Goal: Task Accomplishment & Management: Complete application form

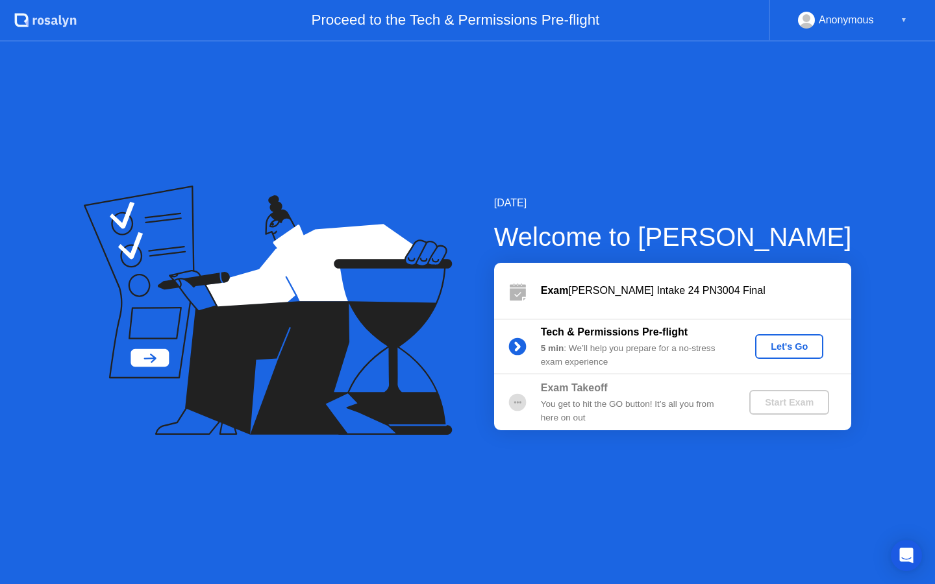
click at [779, 346] on div "Let's Go" at bounding box center [789, 347] width 58 height 10
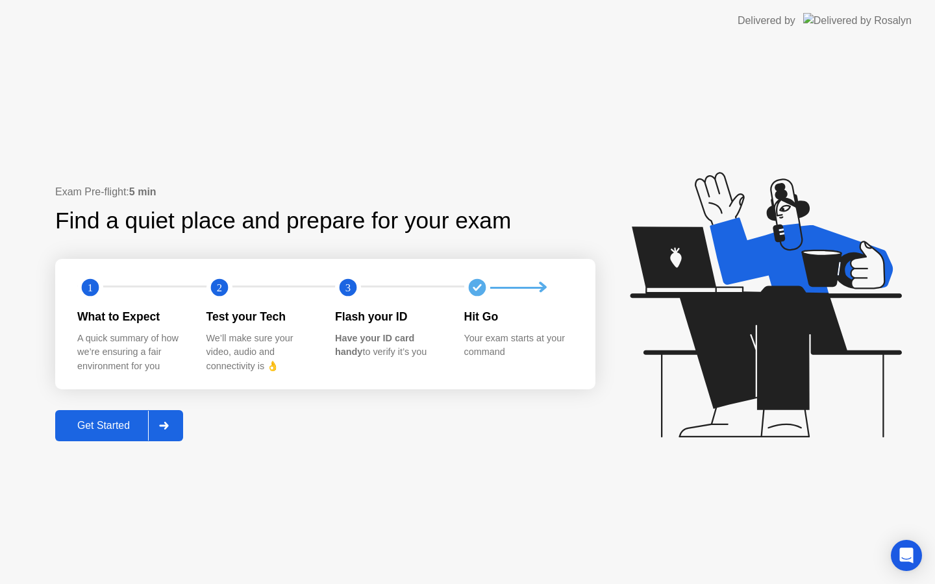
click at [116, 421] on div "Get Started" at bounding box center [103, 426] width 89 height 12
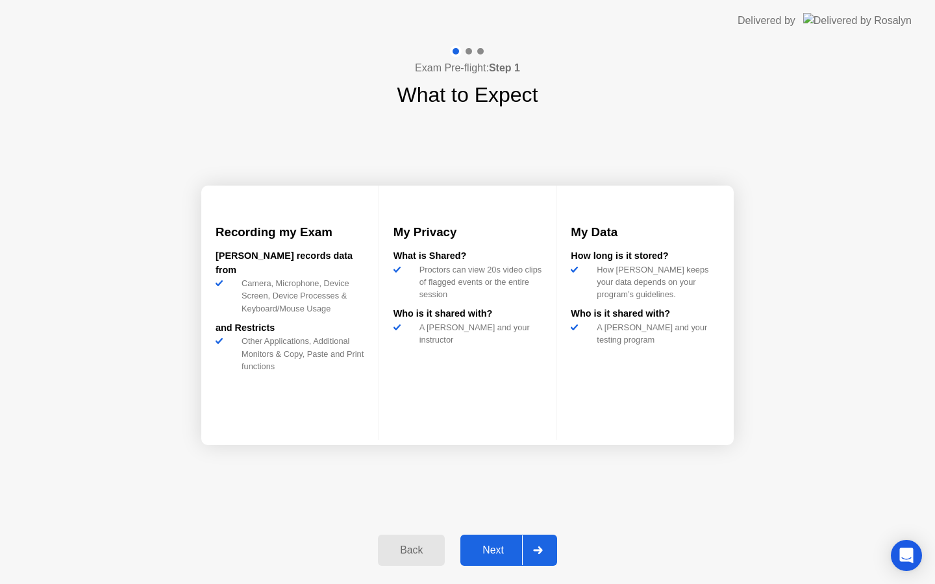
click at [504, 545] on div "Next" at bounding box center [493, 551] width 58 height 12
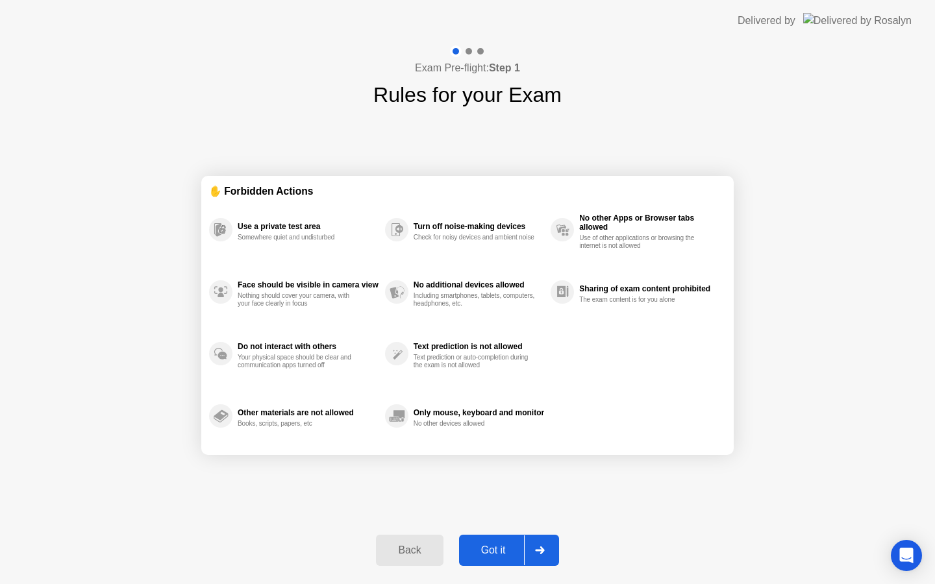
click at [504, 545] on div "Got it" at bounding box center [493, 551] width 61 height 12
select select "**********"
select select "*******"
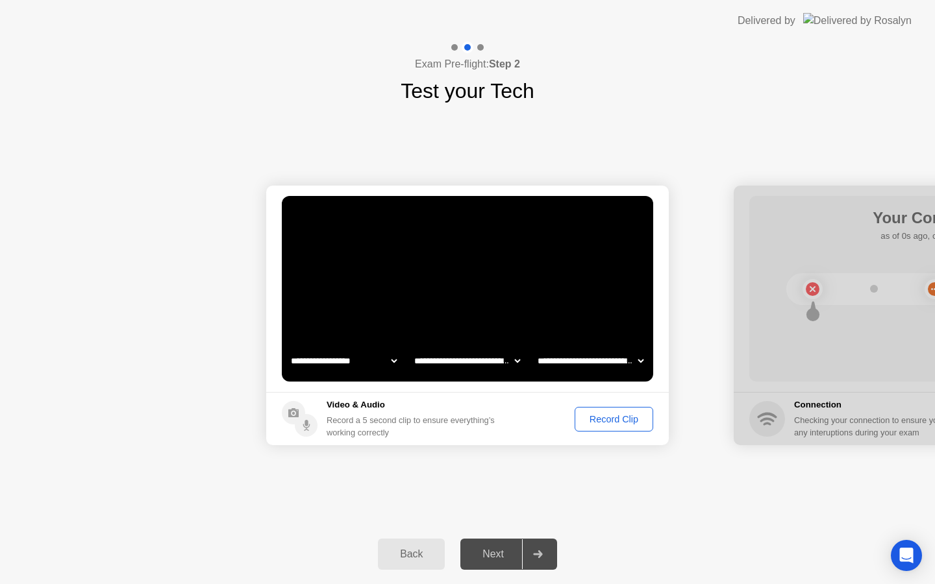
click at [508, 551] on div "Next" at bounding box center [493, 555] width 58 height 12
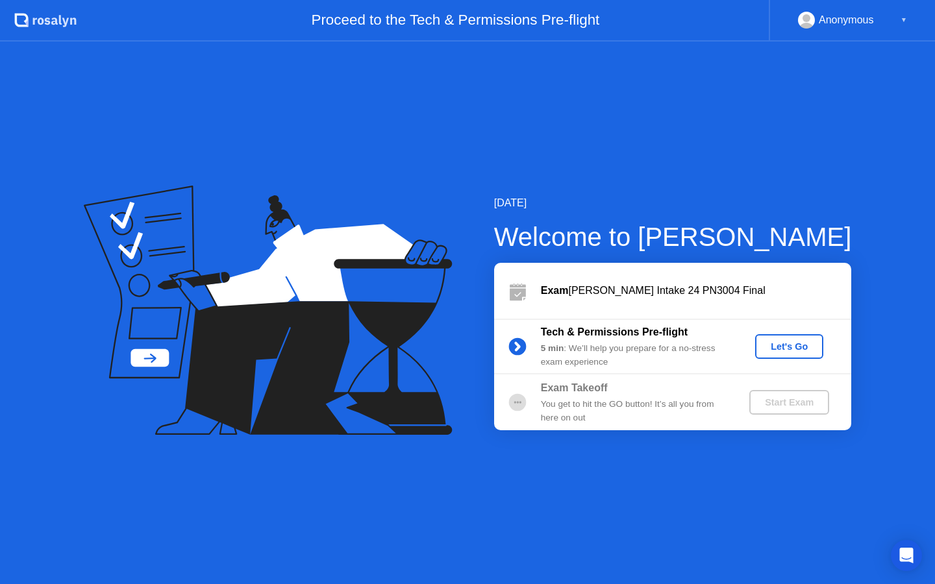
click at [793, 351] on div "Let's Go" at bounding box center [789, 347] width 58 height 10
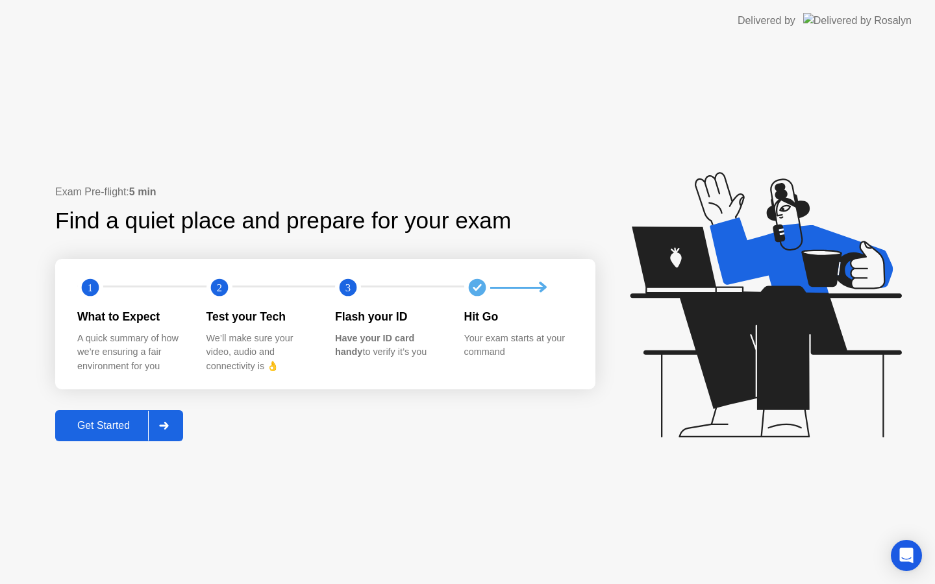
click at [173, 430] on div at bounding box center [163, 426] width 31 height 30
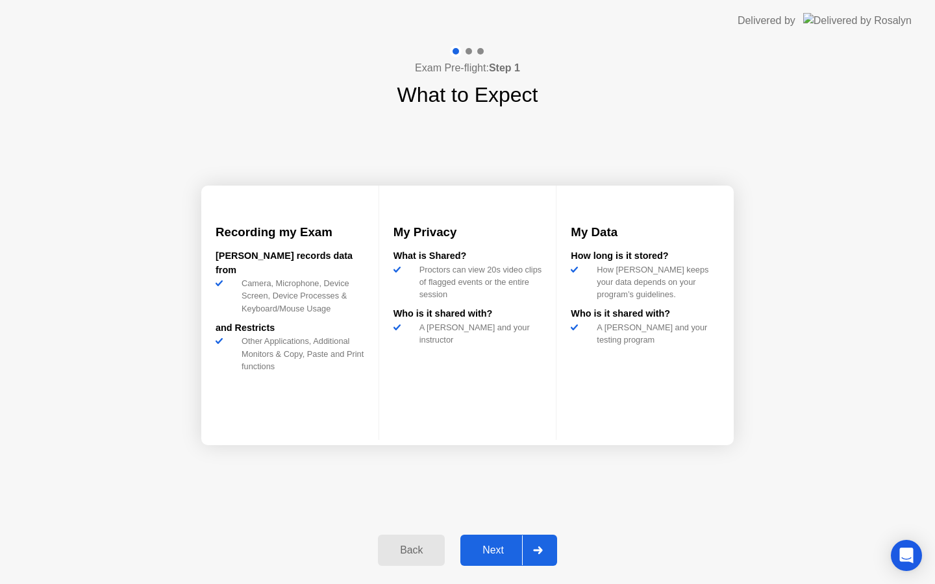
click at [532, 550] on div at bounding box center [537, 551] width 31 height 30
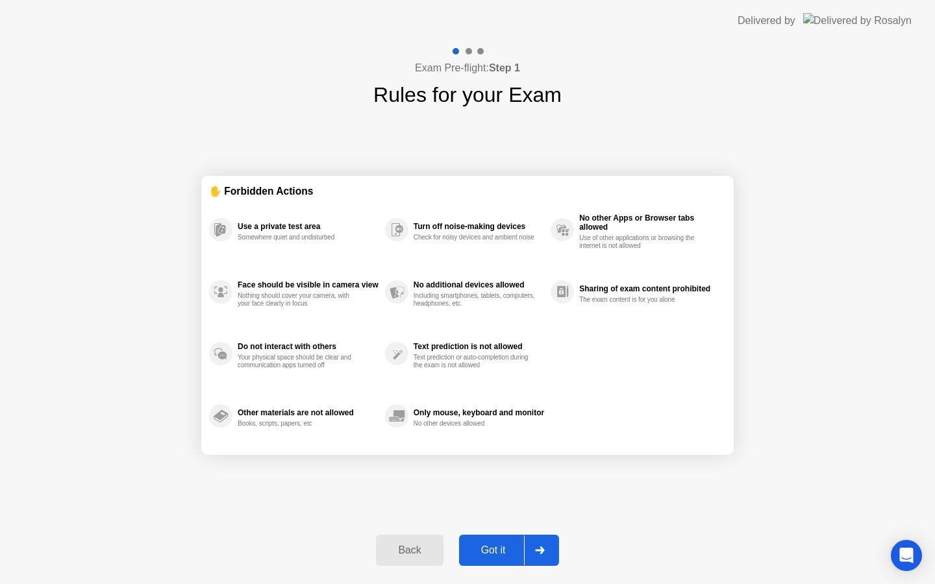
click at [533, 550] on div at bounding box center [539, 551] width 31 height 30
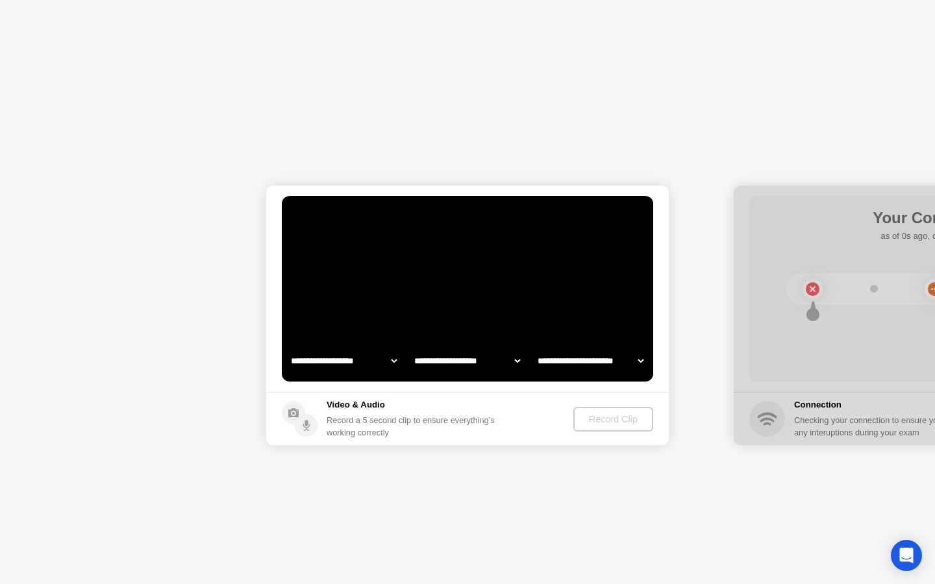
select select "**********"
select select "*******"
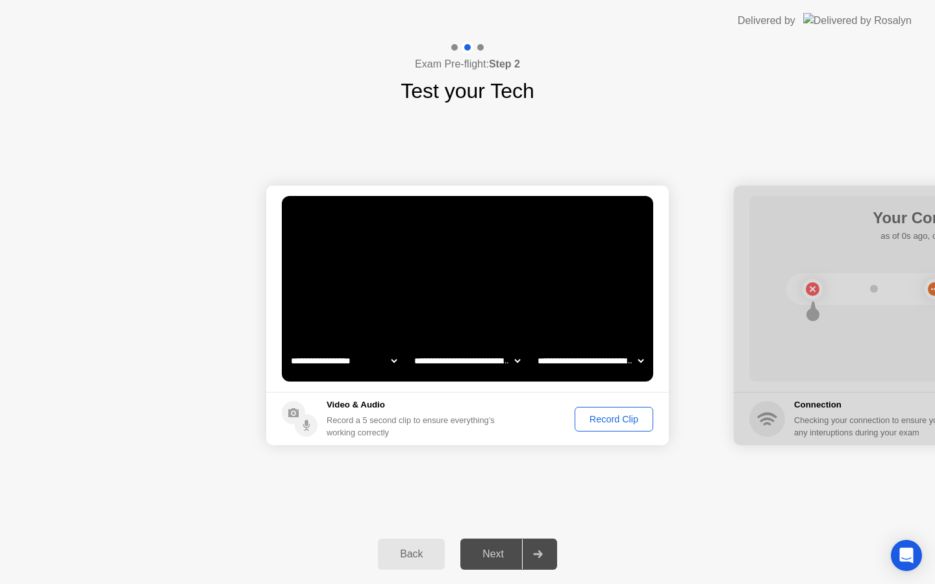
click at [533, 550] on div at bounding box center [537, 555] width 31 height 30
click at [488, 551] on div "Next" at bounding box center [493, 555] width 58 height 12
click at [608, 415] on div "Record Clip" at bounding box center [613, 419] width 69 height 10
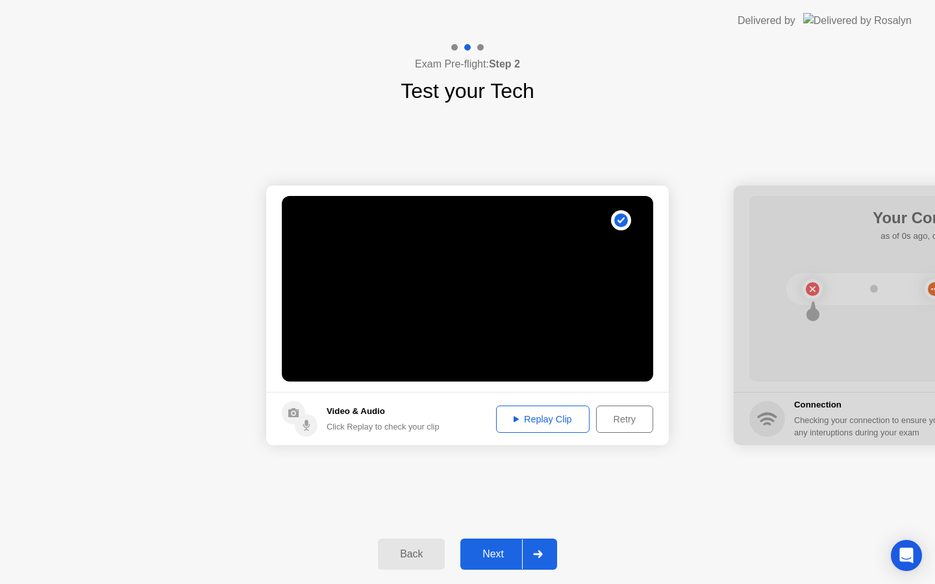
click at [542, 544] on div at bounding box center [537, 555] width 31 height 30
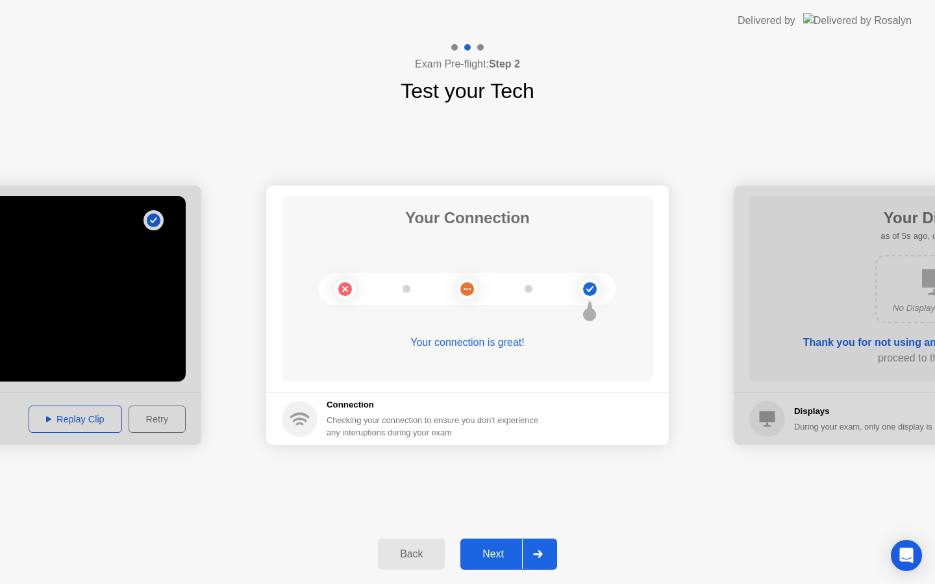
click at [540, 551] on icon at bounding box center [538, 555] width 10 height 8
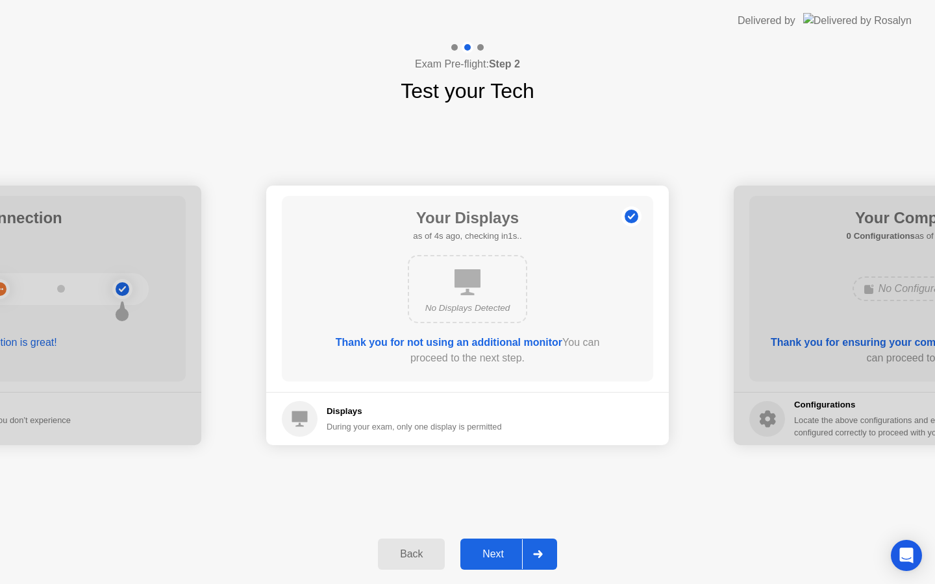
click at [534, 557] on icon at bounding box center [538, 555] width 10 height 8
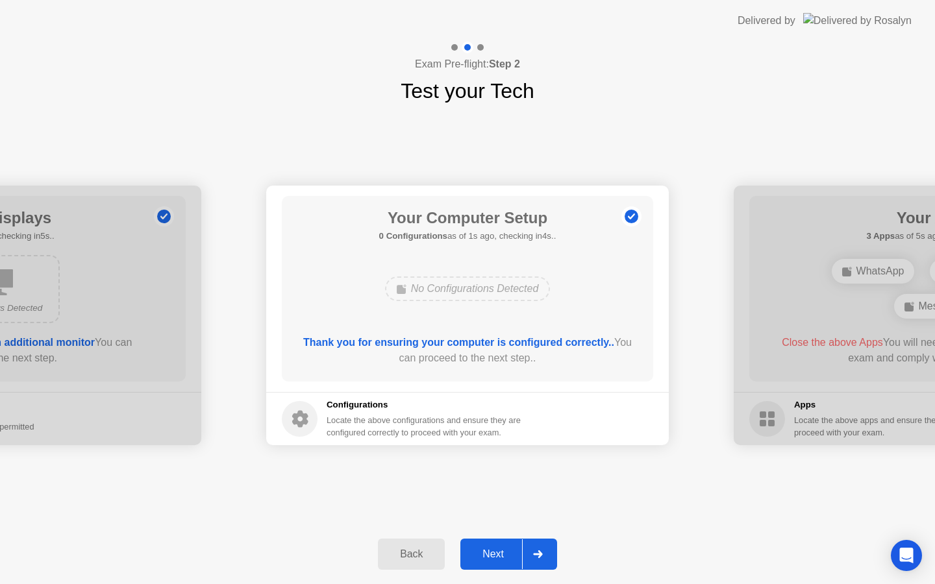
click at [534, 557] on icon at bounding box center [538, 555] width 10 height 8
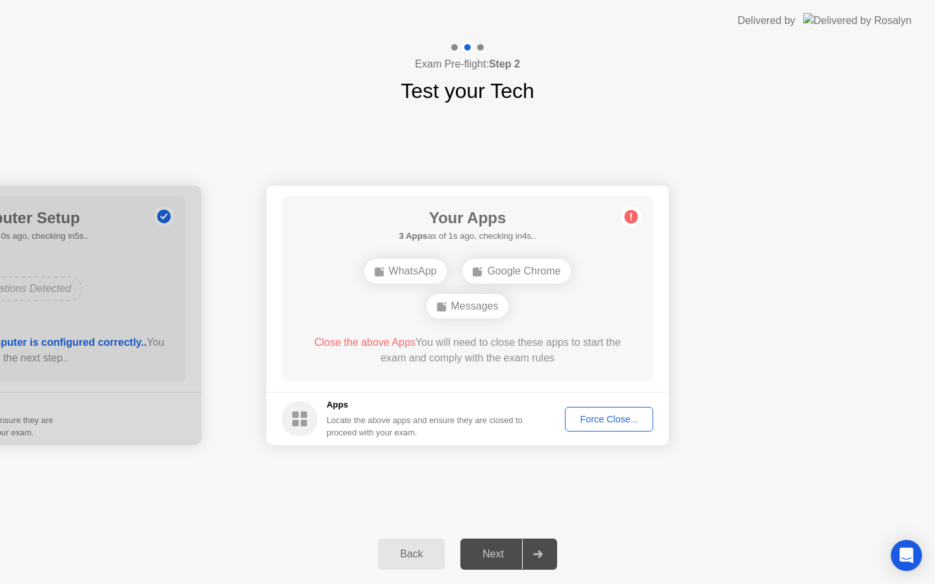
click at [590, 419] on div "Force Close..." at bounding box center [609, 419] width 79 height 10
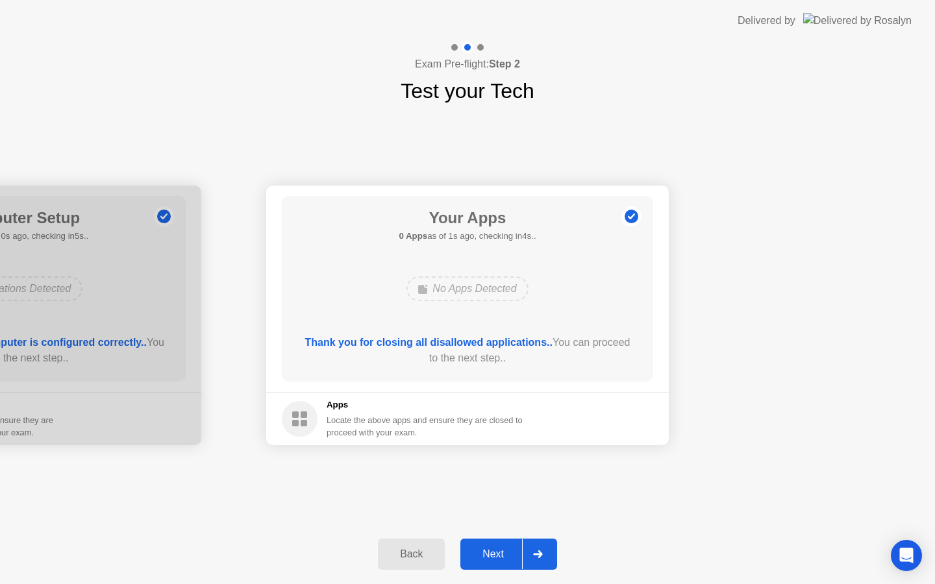
click at [534, 553] on icon at bounding box center [538, 555] width 10 height 8
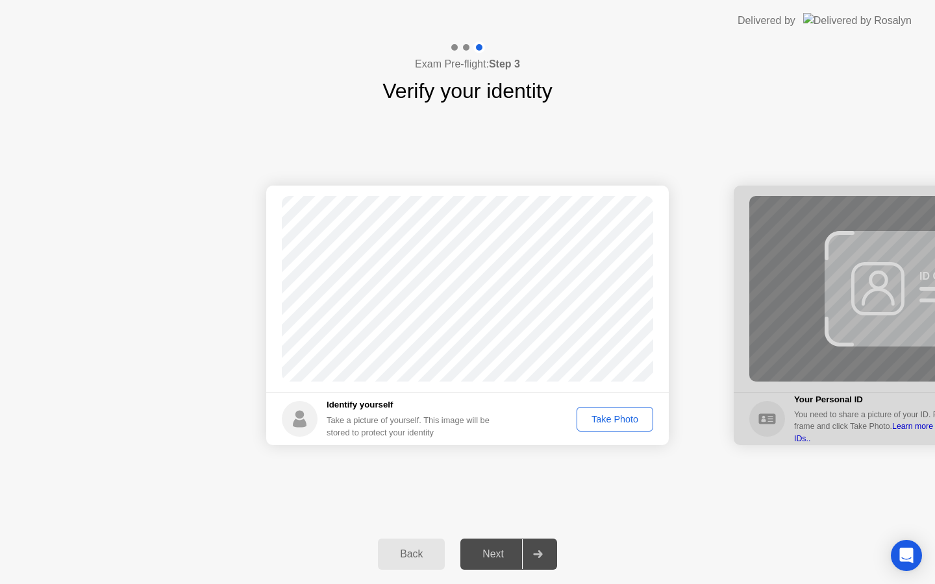
click at [605, 425] on div "Take Photo" at bounding box center [615, 419] width 68 height 10
click at [544, 550] on div at bounding box center [537, 555] width 31 height 30
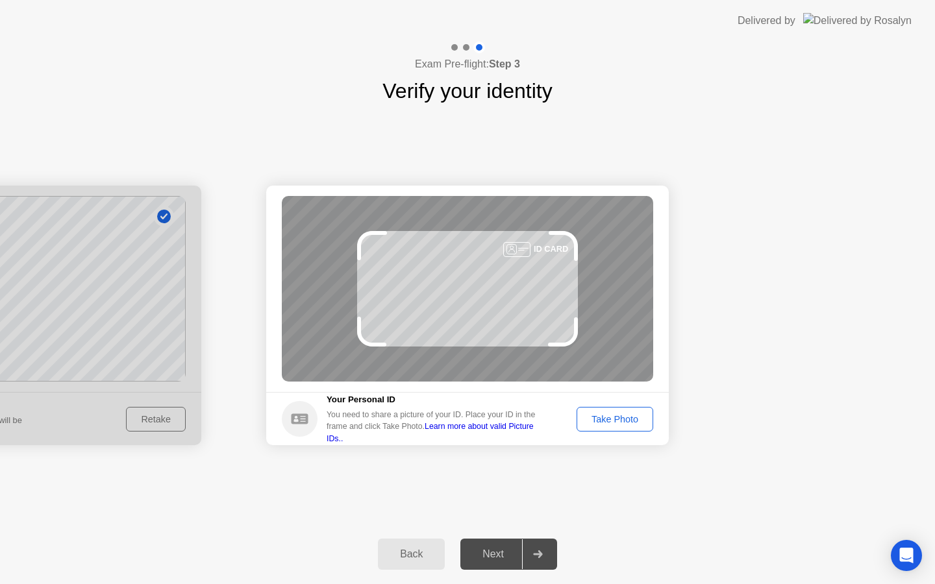
click at [604, 416] on div "Take Photo" at bounding box center [615, 419] width 68 height 10
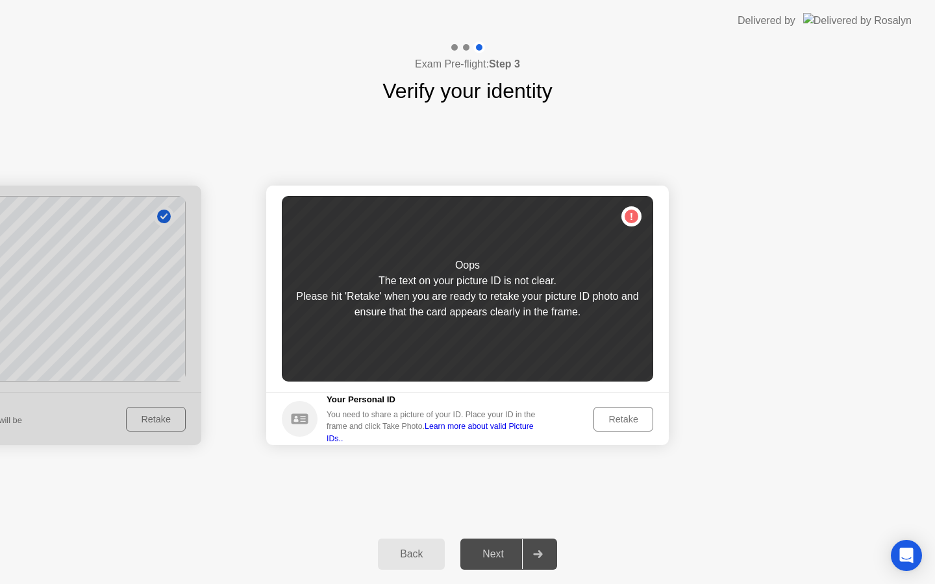
click at [604, 416] on div "Retake" at bounding box center [623, 419] width 51 height 10
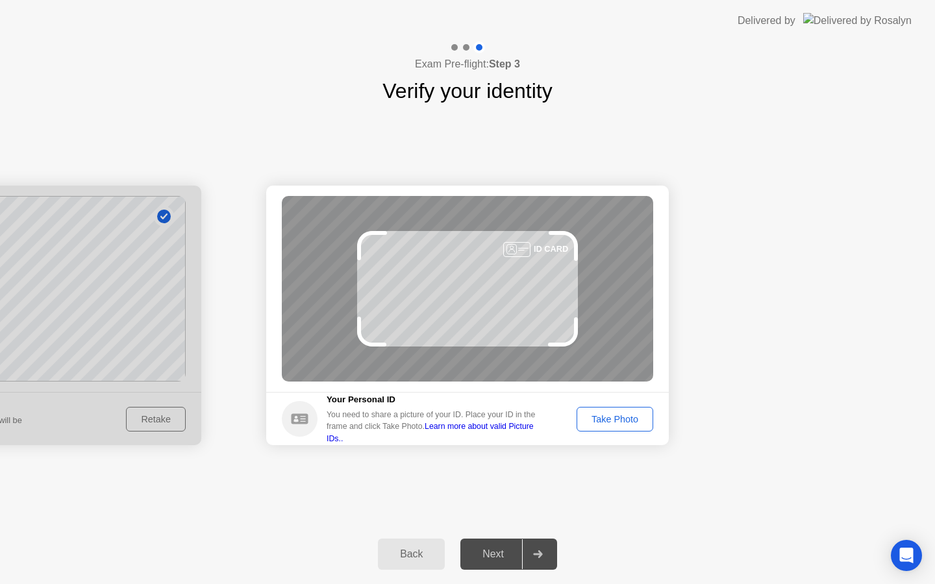
click at [610, 418] on div "Take Photo" at bounding box center [615, 419] width 68 height 10
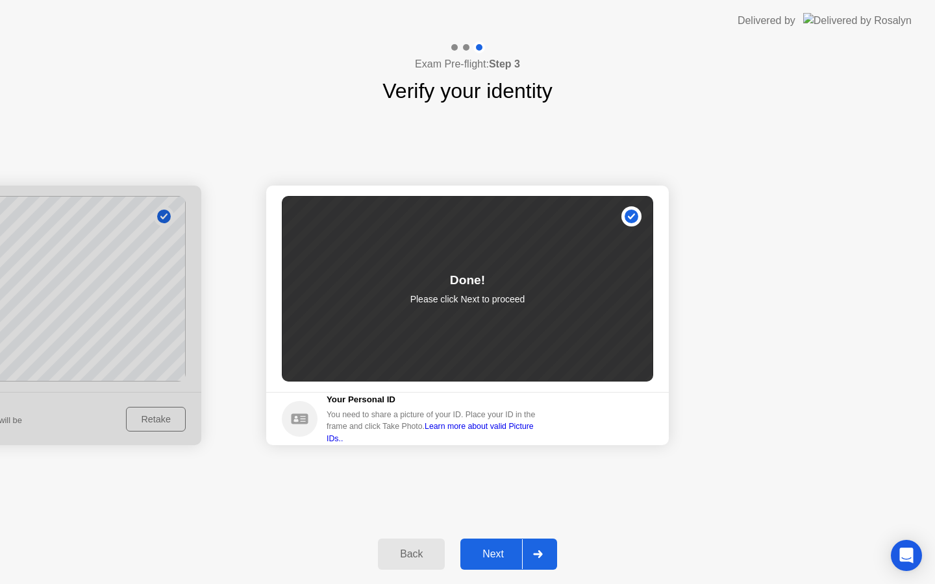
click at [538, 557] on icon at bounding box center [538, 555] width 10 height 8
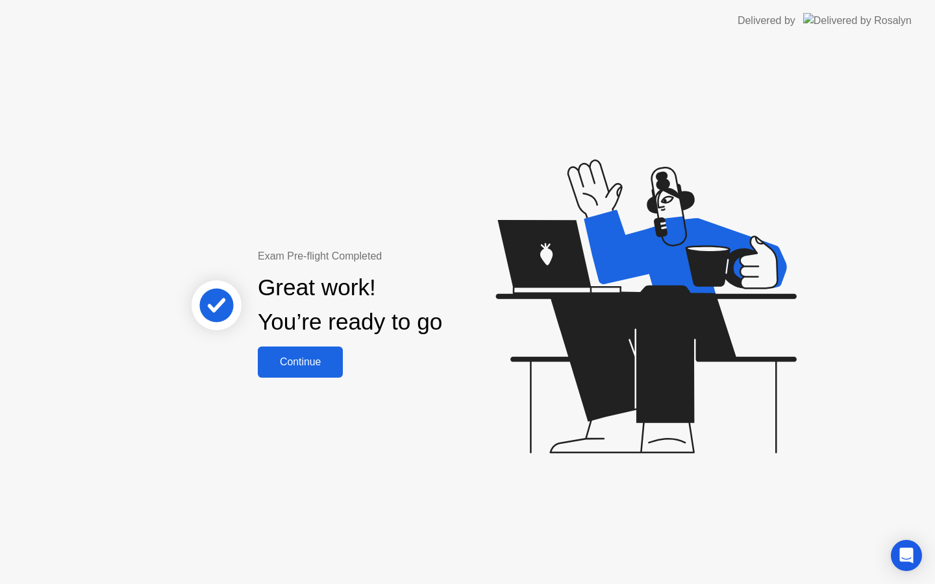
click at [318, 368] on div "Continue" at bounding box center [300, 363] width 77 height 12
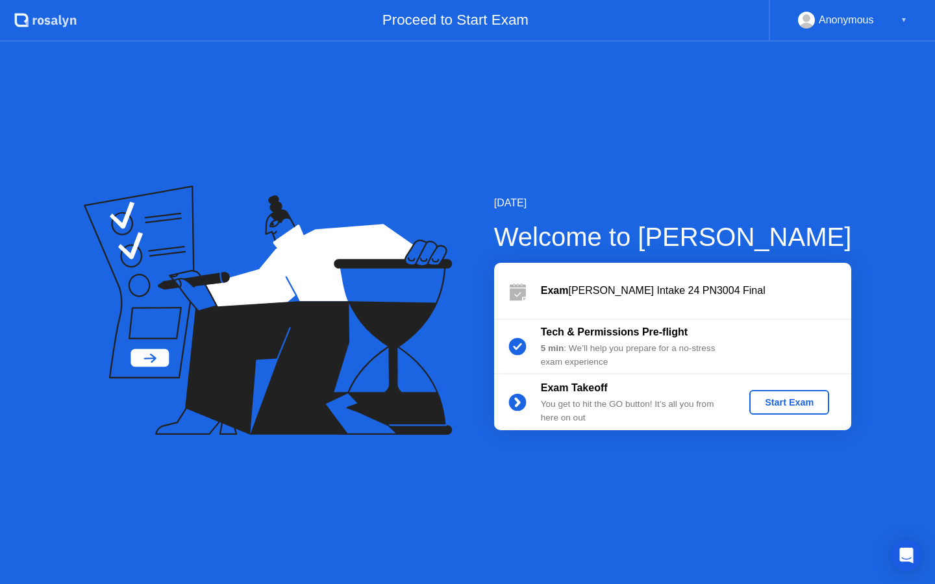
click at [782, 405] on div "Start Exam" at bounding box center [789, 402] width 69 height 10
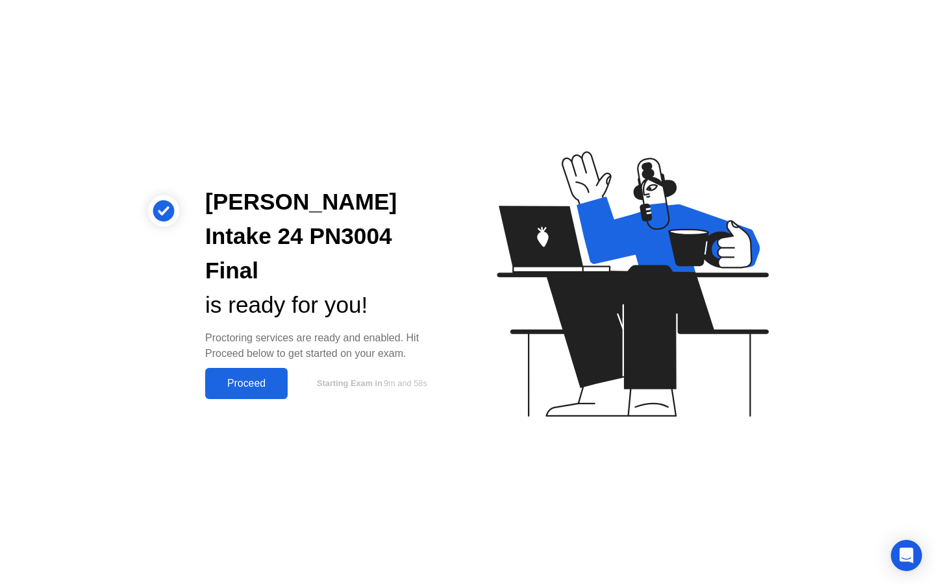
click at [261, 378] on div "Proceed" at bounding box center [246, 384] width 75 height 12
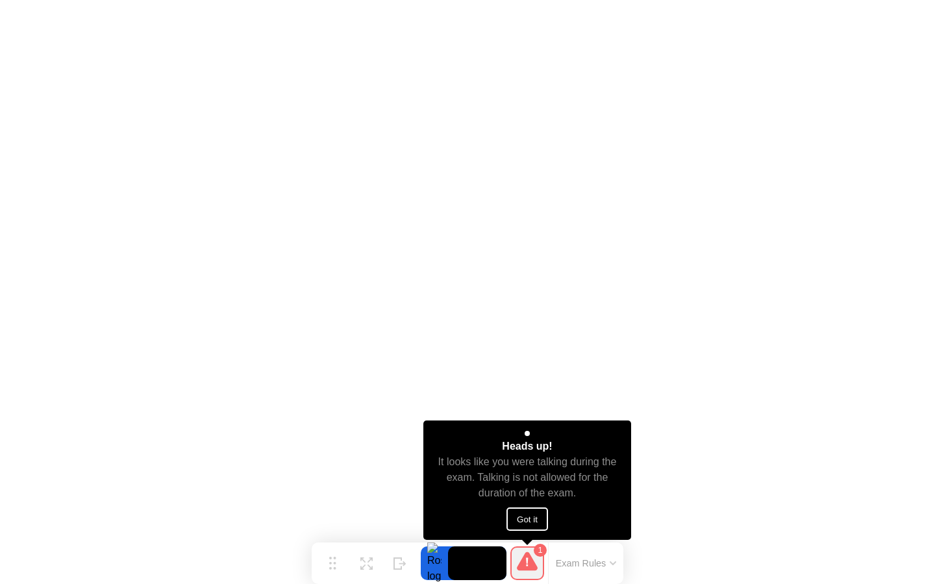
click at [520, 517] on button "Got it" at bounding box center [528, 519] width 42 height 23
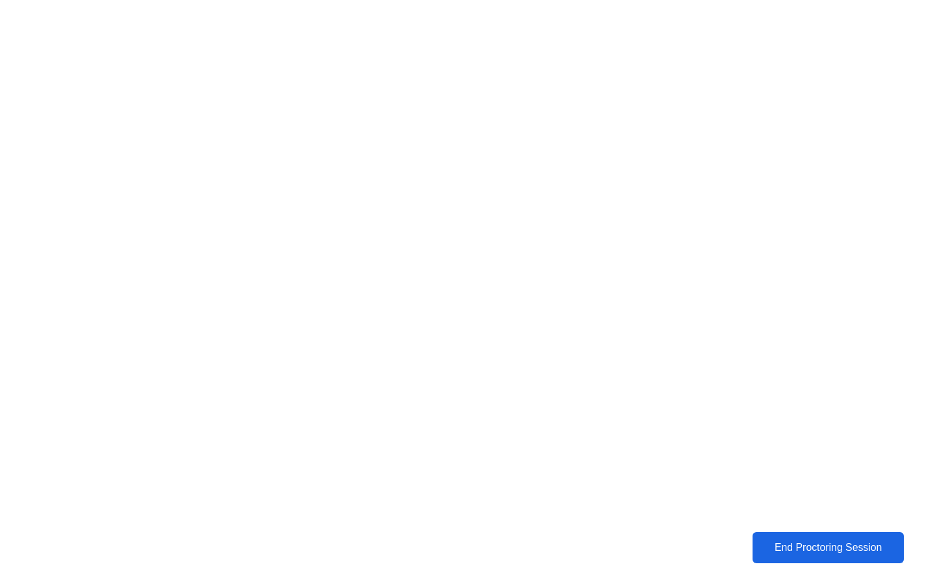
click at [807, 551] on div "End Proctoring Session" at bounding box center [827, 548] width 157 height 13
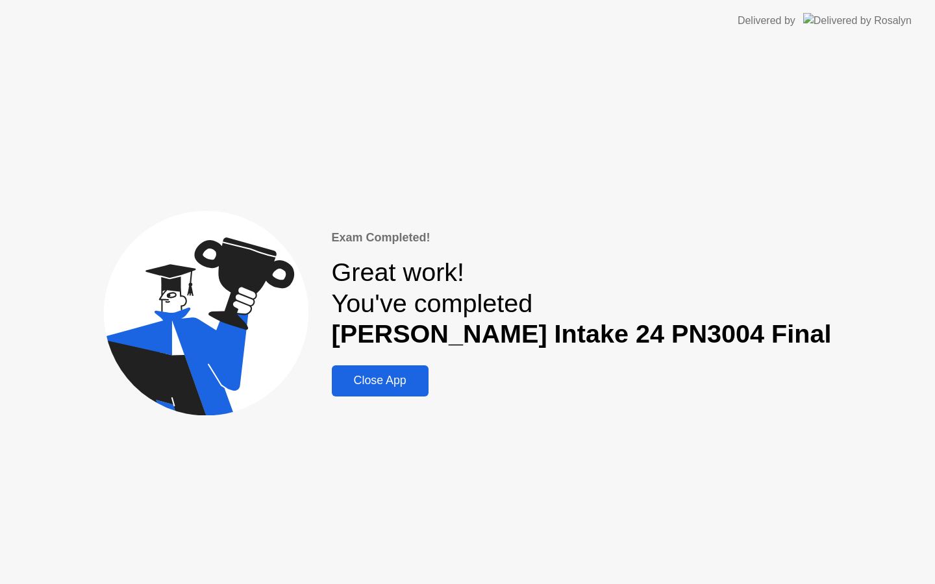
click at [418, 388] on div "Close App" at bounding box center [380, 381] width 89 height 14
